Goal: Transaction & Acquisition: Purchase product/service

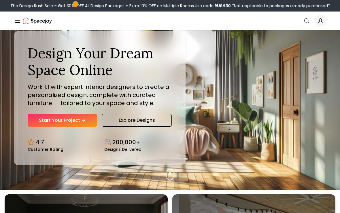
scroll to position [23, 0]
click at [271, 69] on div "Design Your Dream Space Online Work 1:1 with expert interior designers to creat…" at bounding box center [170, 98] width 340 height 183
click at [320, 22] on icon "Global" at bounding box center [321, 21] width 6 height 6
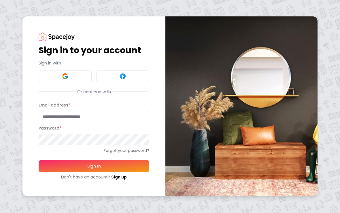
click at [115, 115] on input "Email address *" at bounding box center [94, 117] width 111 height 12
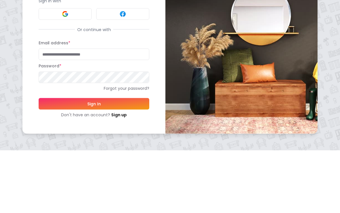
type input "**********"
click at [94, 161] on button "Sign In" at bounding box center [94, 167] width 111 height 12
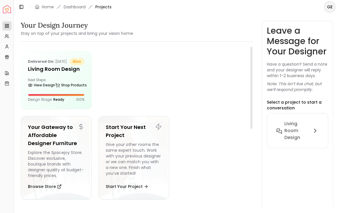
click at [78, 73] on h5 "Living Room Design" at bounding box center [56, 69] width 57 height 8
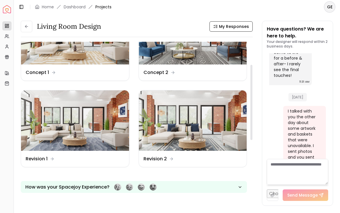
scroll to position [53, 0]
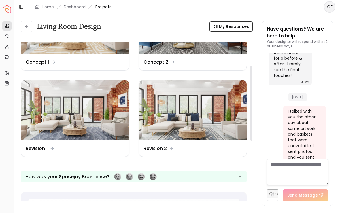
click at [178, 136] on img at bounding box center [193, 110] width 108 height 61
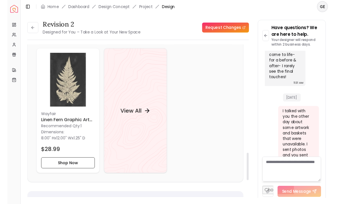
scroll to position [715, 0]
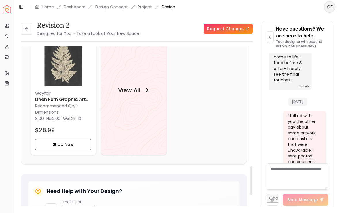
click at [150, 91] on div "View All" at bounding box center [133, 90] width 45 height 17
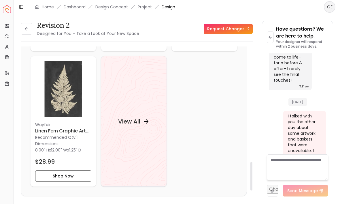
scroll to position [687, 0]
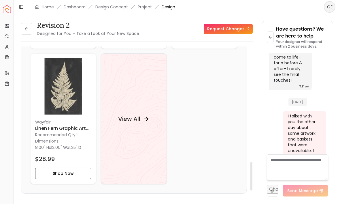
click at [139, 123] on h4 "View All" at bounding box center [129, 119] width 22 height 8
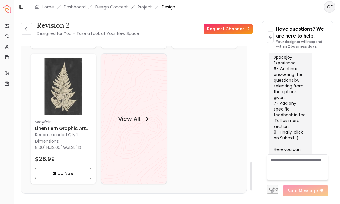
click at [145, 117] on div "View All" at bounding box center [133, 118] width 45 height 17
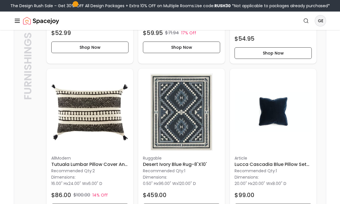
scroll to position [1760, 0]
click at [199, 145] on img at bounding box center [181, 111] width 77 height 77
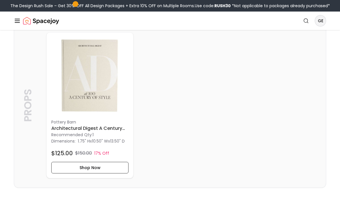
scroll to position [1973, 0]
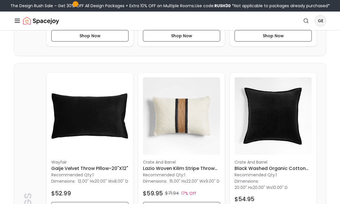
scroll to position [1592, 0]
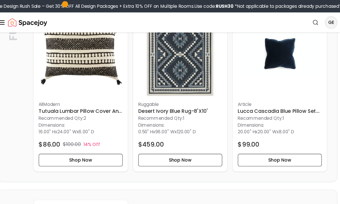
scroll to position [1822, 0]
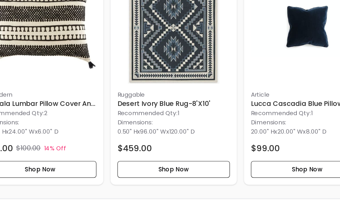
click at [143, 99] on h6 "Desert Ivory Blue Rug-8'x10'" at bounding box center [181, 102] width 77 height 7
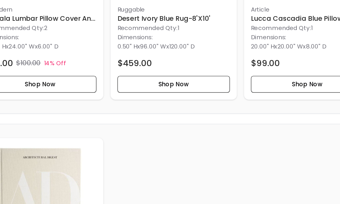
scroll to position [1863, 0]
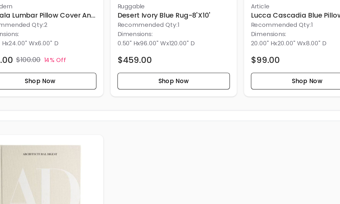
click at [143, 101] on button "Shop Now" at bounding box center [181, 107] width 77 height 12
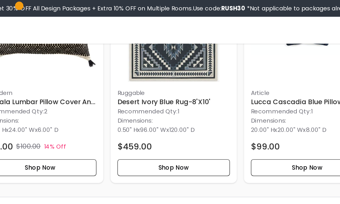
scroll to position [1842, 0]
